Goal: Information Seeking & Learning: Find contact information

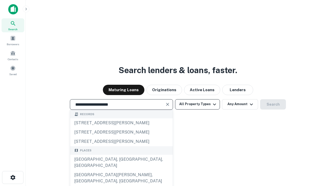
click at [121, 170] on div "[GEOGRAPHIC_DATA], [GEOGRAPHIC_DATA], [GEOGRAPHIC_DATA]" at bounding box center [121, 161] width 103 height 15
click at [198, 104] on button "All Property Types" at bounding box center [197, 104] width 45 height 10
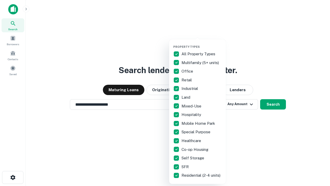
type input "**********"
click at [202, 43] on button "button" at bounding box center [201, 43] width 57 height 0
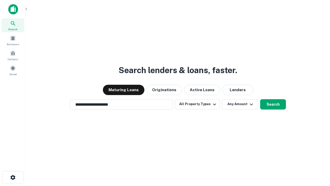
scroll to position [8, 0]
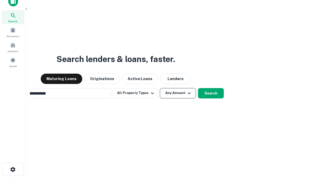
click at [160, 88] on button "Any Amount" at bounding box center [178, 93] width 36 height 10
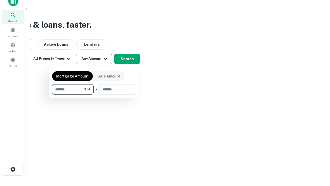
type input "*******"
click at [94, 94] on button "button" at bounding box center [94, 94] width 84 height 0
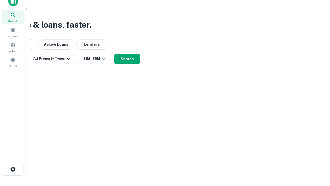
scroll to position [3, 95]
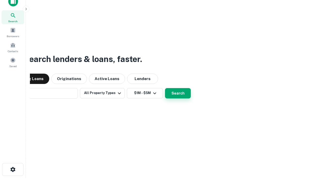
click at [165, 88] on button "Search" at bounding box center [178, 93] width 26 height 10
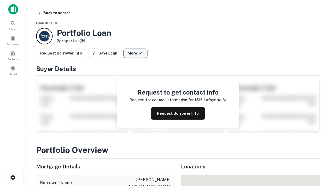
click at [135, 53] on button "More" at bounding box center [136, 52] width 24 height 9
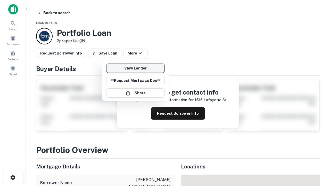
click at [135, 68] on link "View Lender" at bounding box center [135, 67] width 59 height 9
